Goal: Task Accomplishment & Management: Use online tool/utility

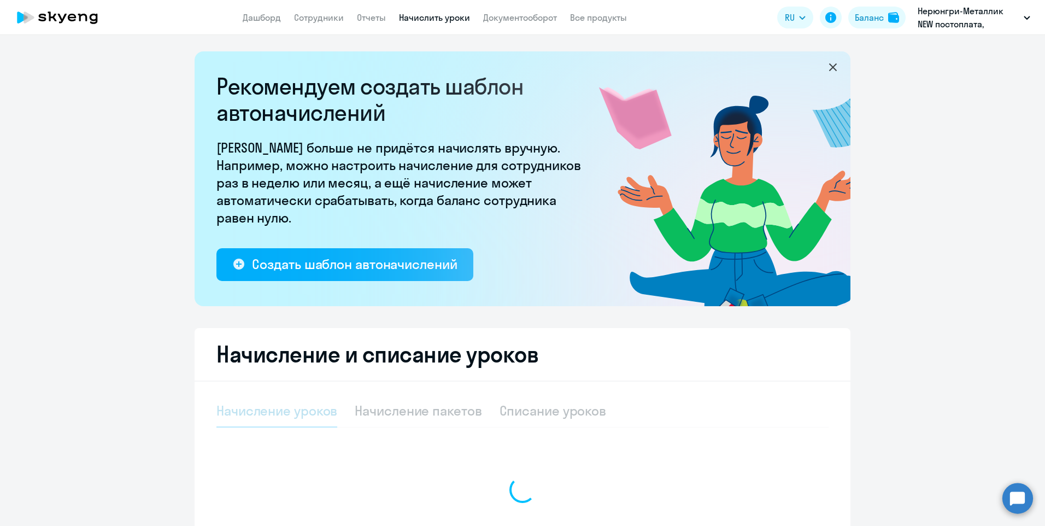
select select "10"
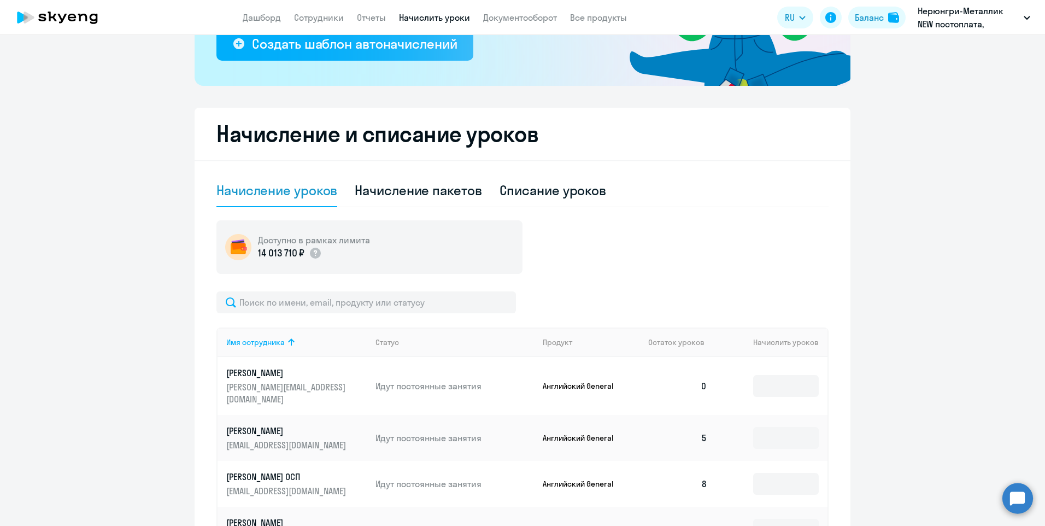
scroll to position [273, 0]
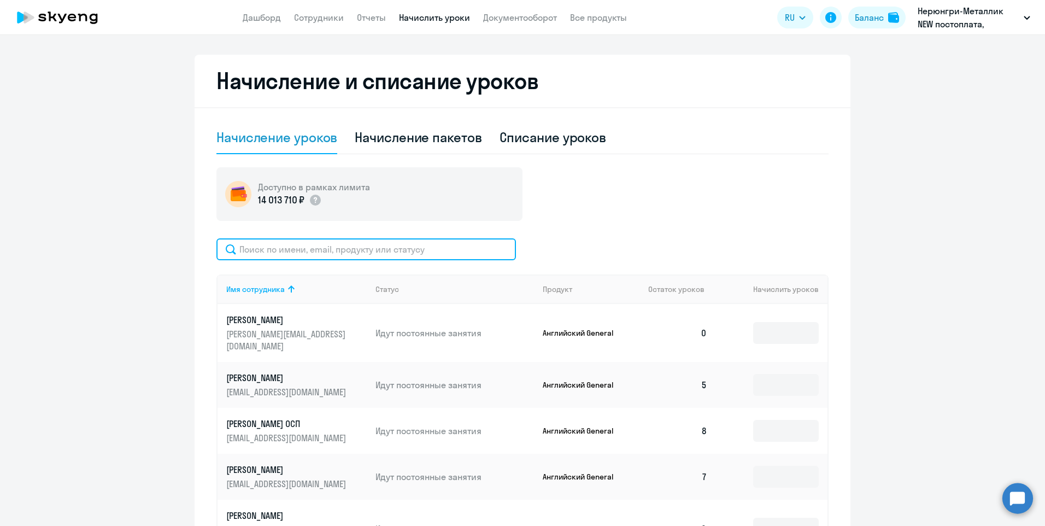
click at [319, 252] on input "text" at bounding box center [365, 249] width 299 height 22
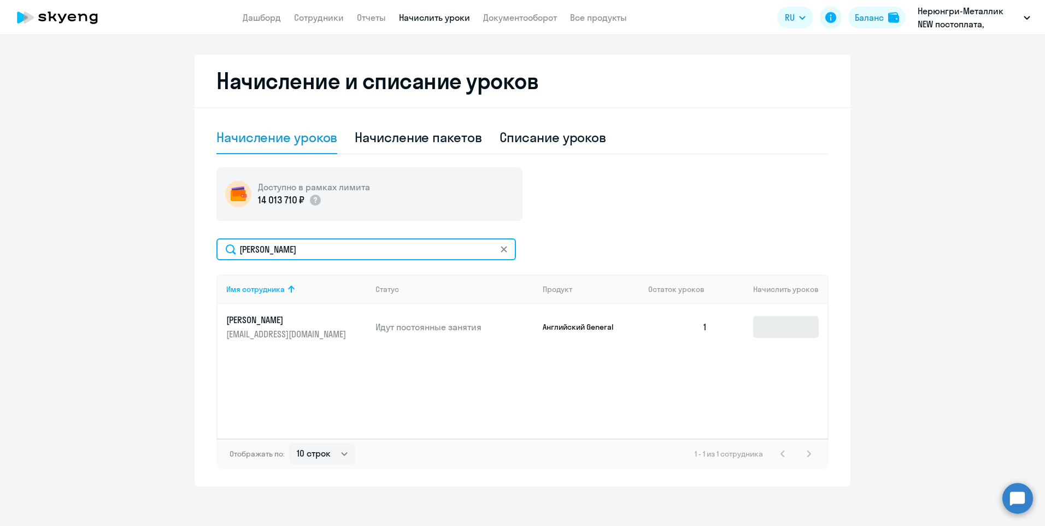
type input "[PERSON_NAME]"
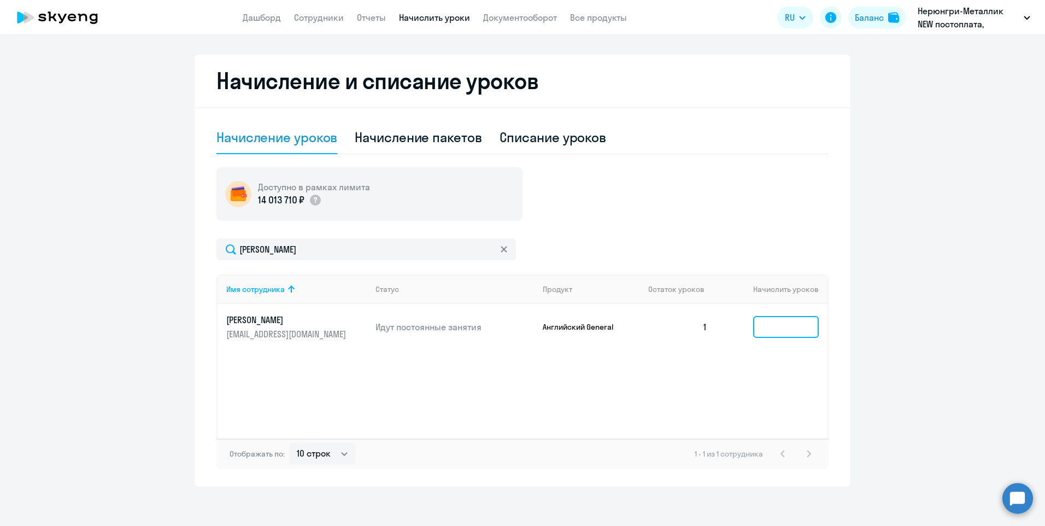
click at [780, 320] on input at bounding box center [786, 327] width 66 height 22
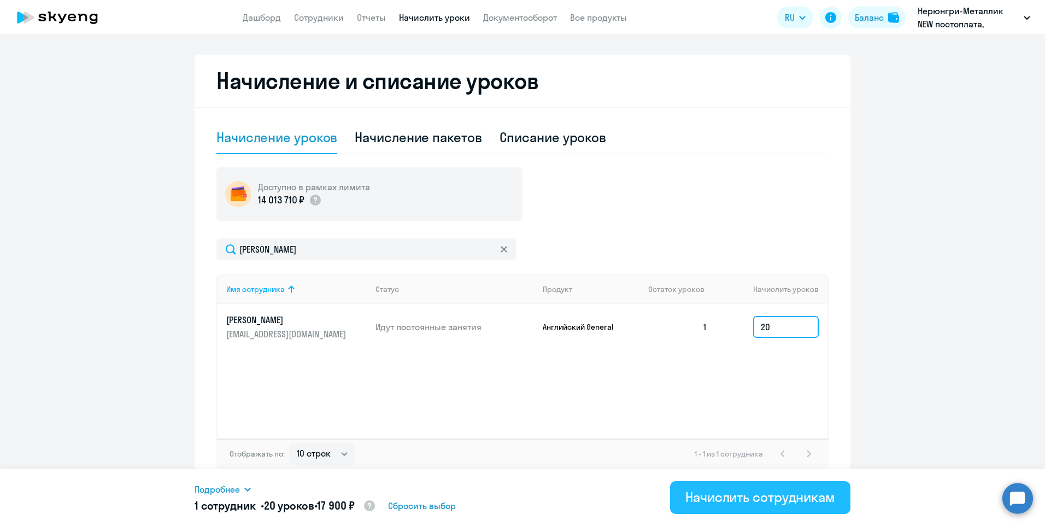
type input "20"
click at [779, 492] on div "Начислить сотрудникам" at bounding box center [760, 496] width 150 height 17
